Goal: Task Accomplishment & Management: Manage account settings

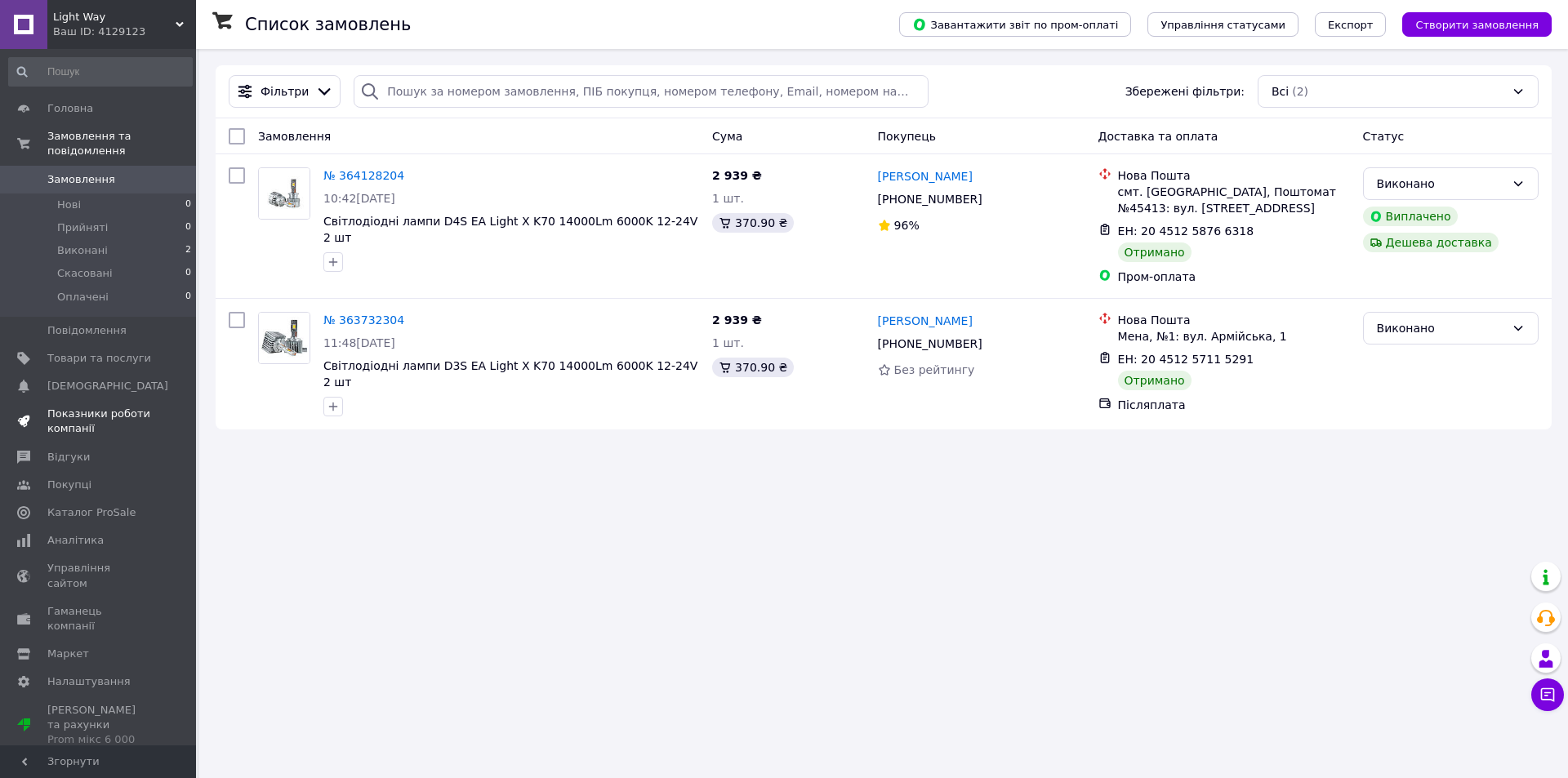
click at [93, 400] on link "Показники роботи компанії" at bounding box center [100, 421] width 201 height 42
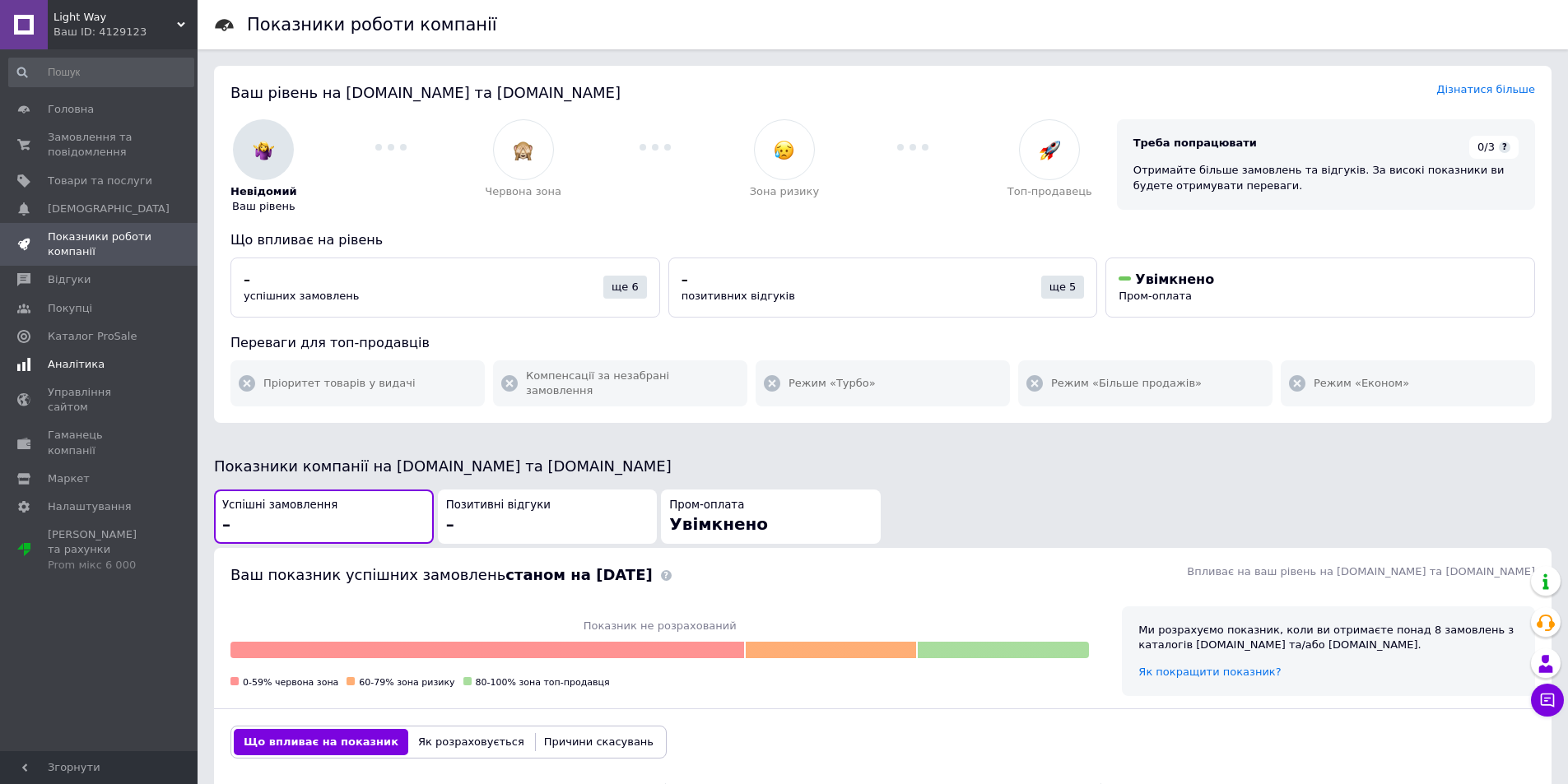
click at [87, 359] on span "Аналітика" at bounding box center [76, 364] width 57 height 15
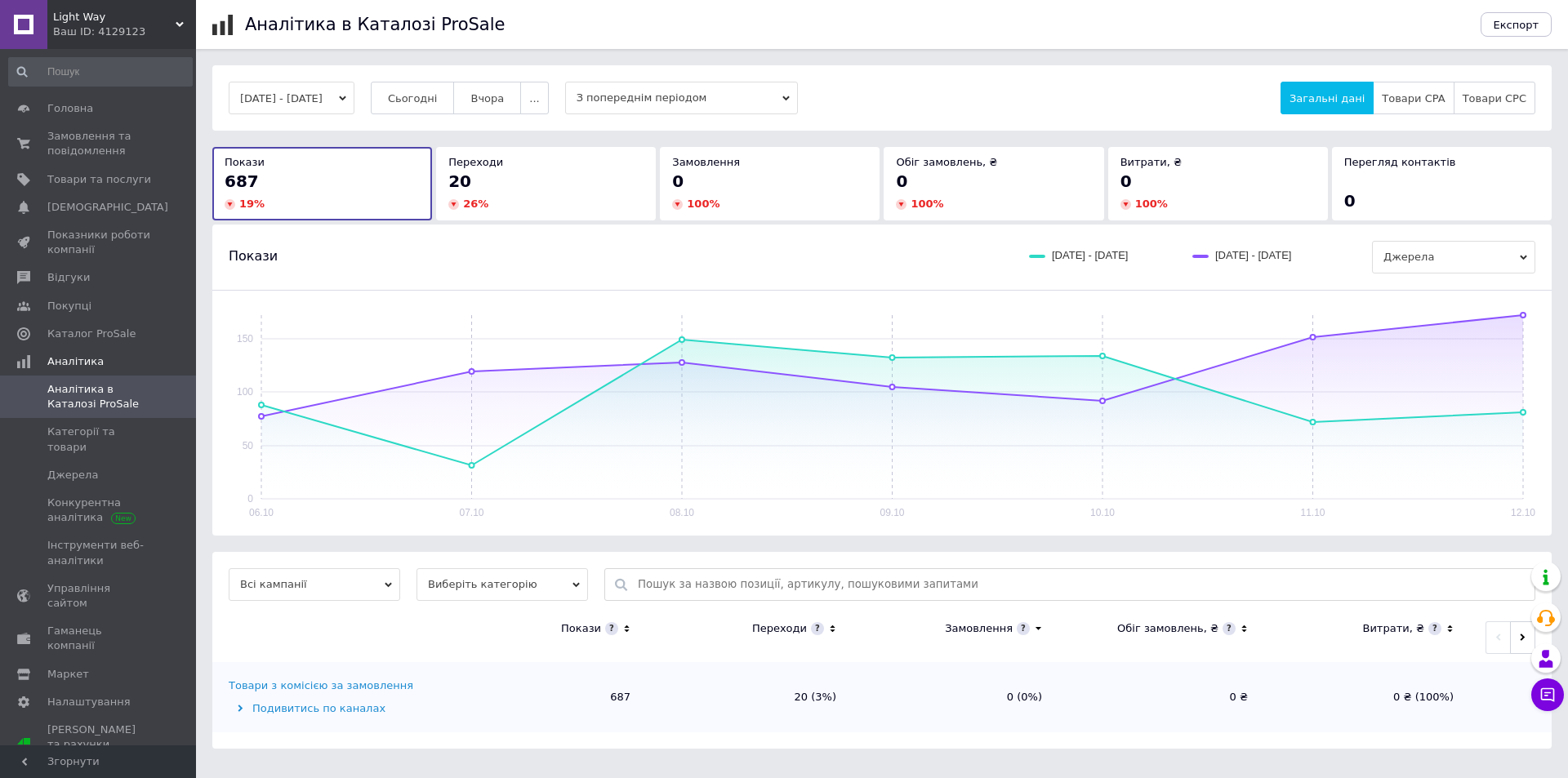
click at [346, 709] on div "Подивитись по каналах" at bounding box center [332, 708] width 208 height 14
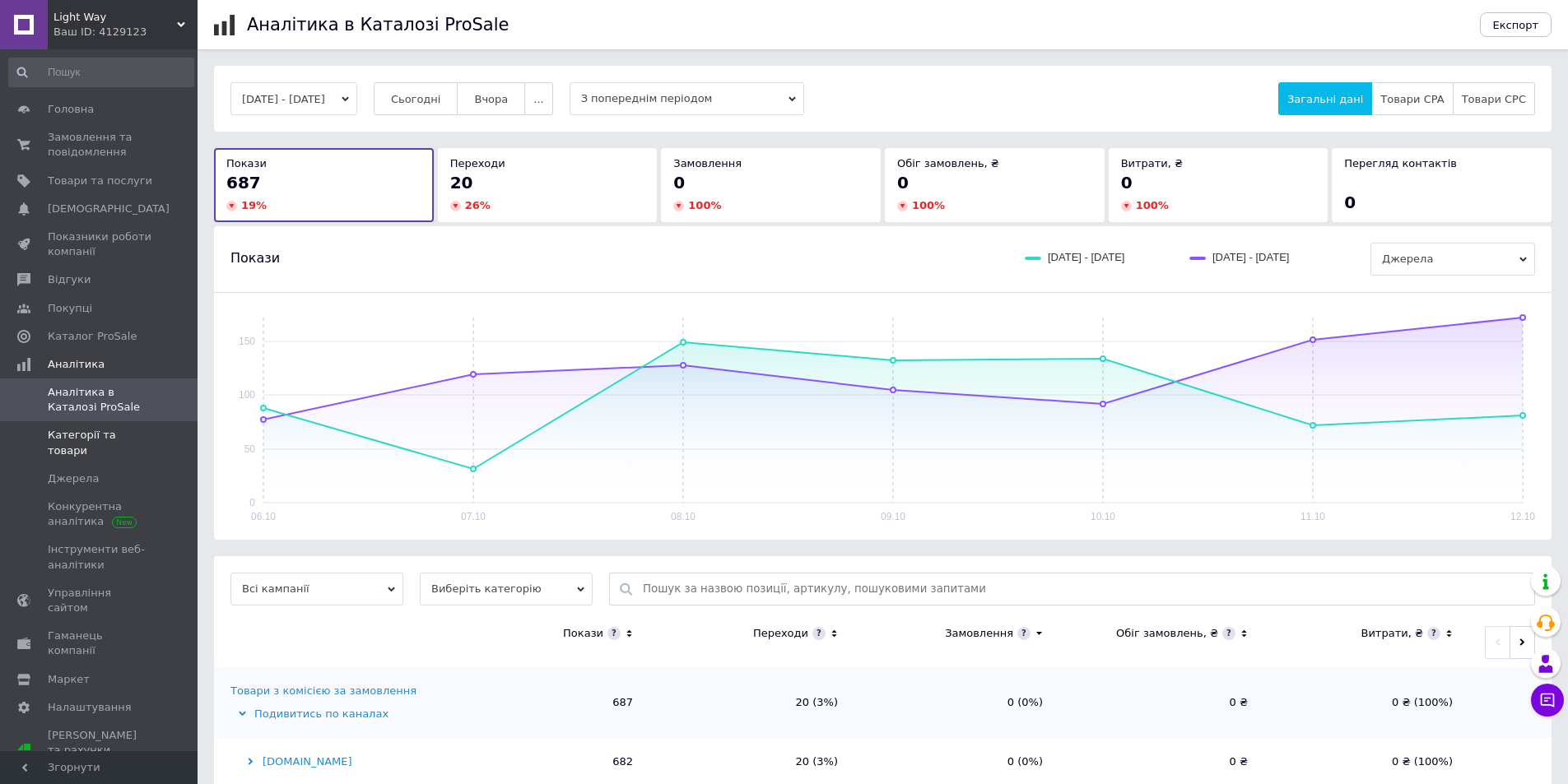
click at [121, 440] on span "Категорії та товари" at bounding box center [100, 442] width 104 height 30
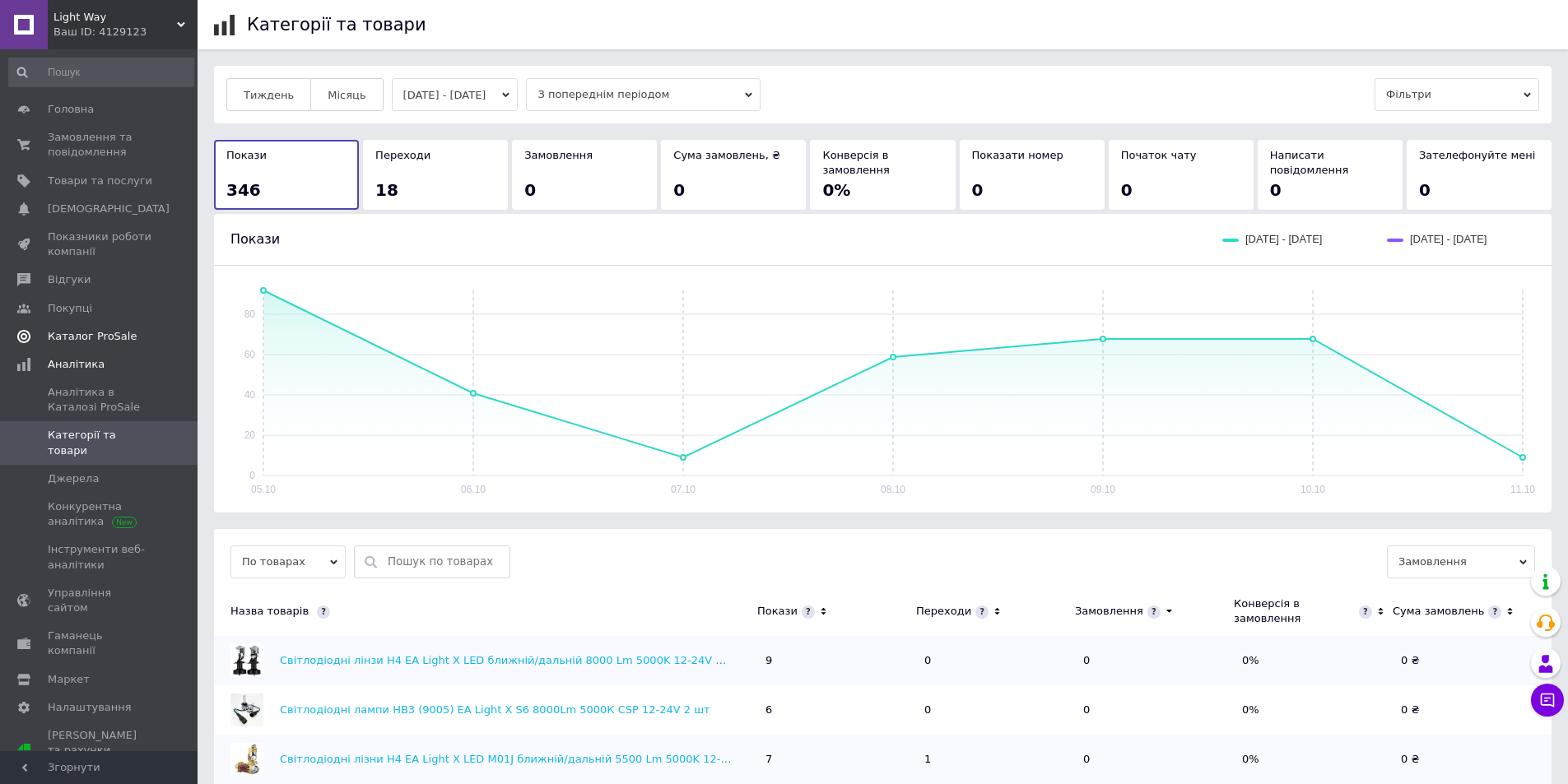
click at [92, 341] on span "Каталог ProSale" at bounding box center [92, 336] width 89 height 15
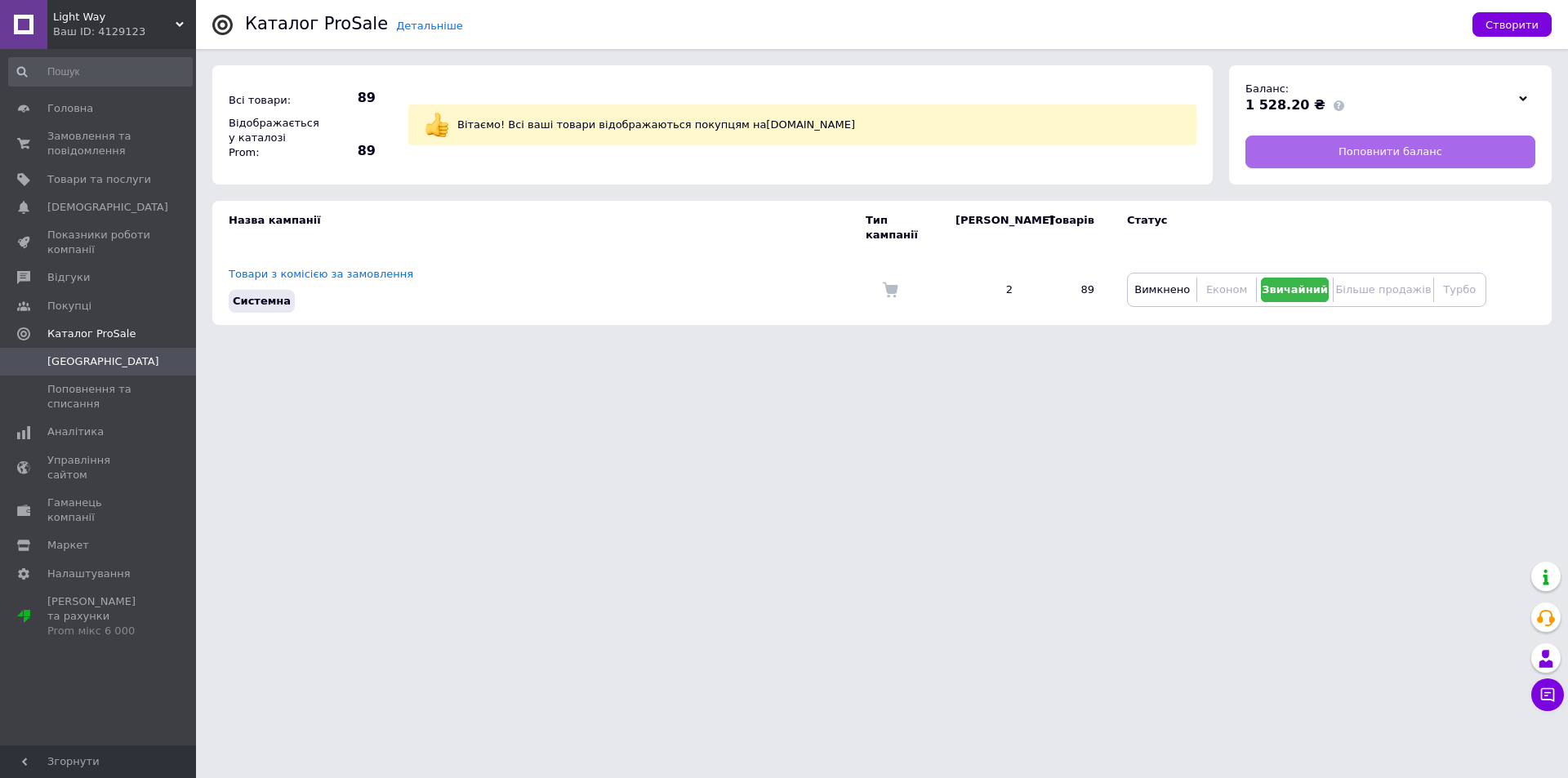
click at [1382, 159] on link "Поповнити баланс" at bounding box center [1390, 152] width 290 height 32
